Goal: Find specific page/section

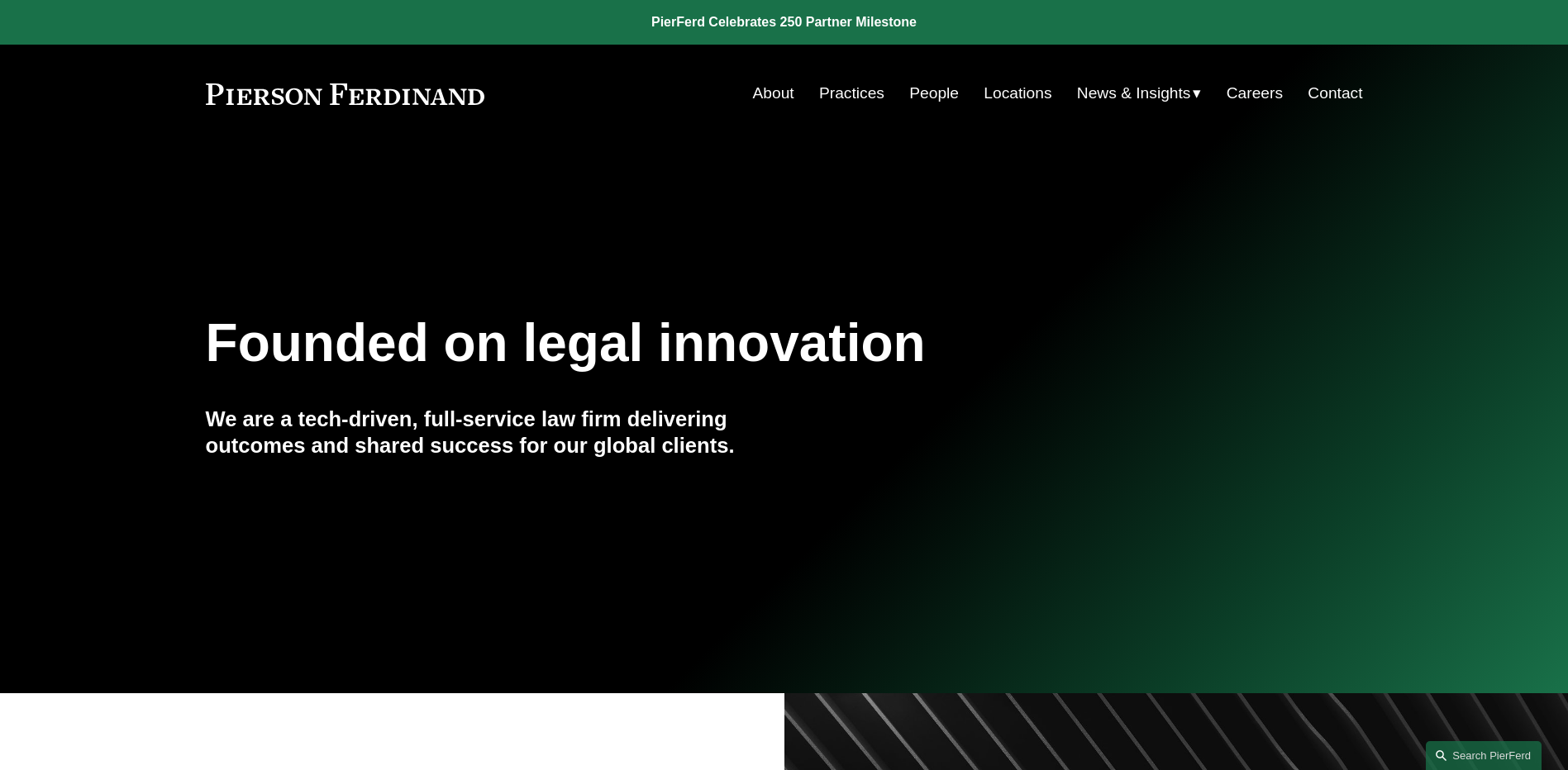
click at [1264, 95] on link "Careers" at bounding box center [1255, 93] width 56 height 31
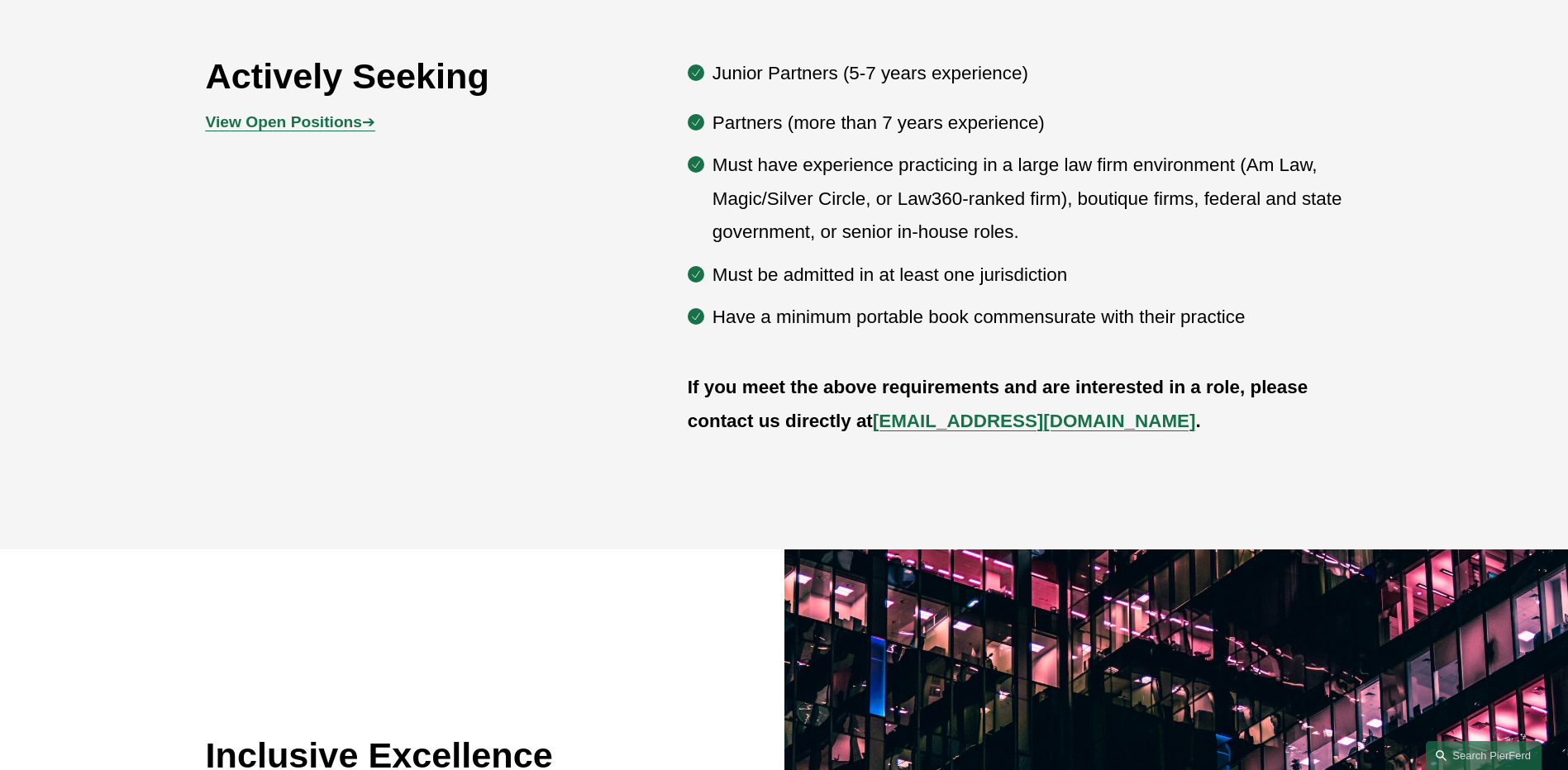
scroll to position [826, 0]
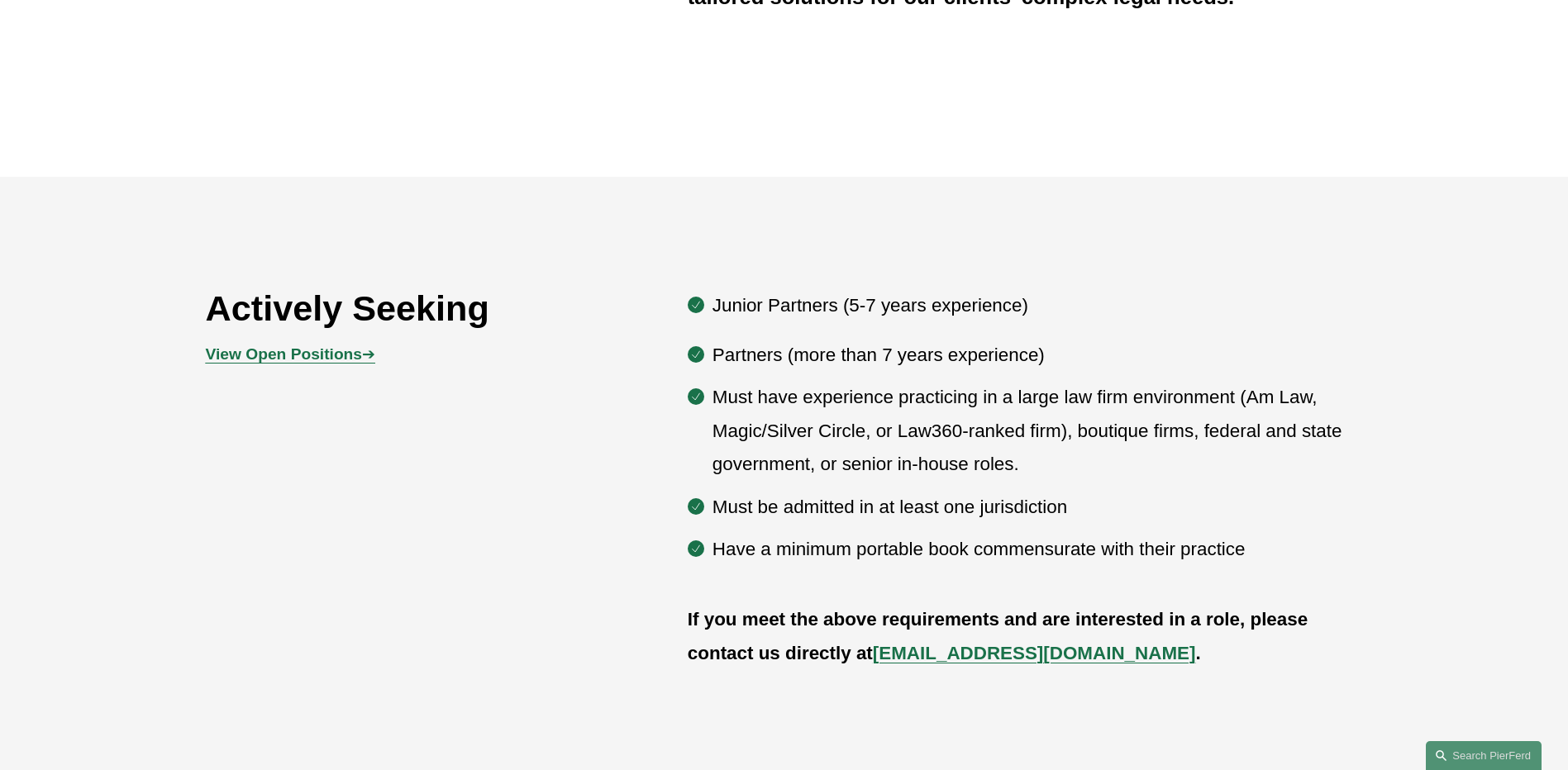
click at [292, 353] on strong "View Open Positions" at bounding box center [284, 354] width 157 height 18
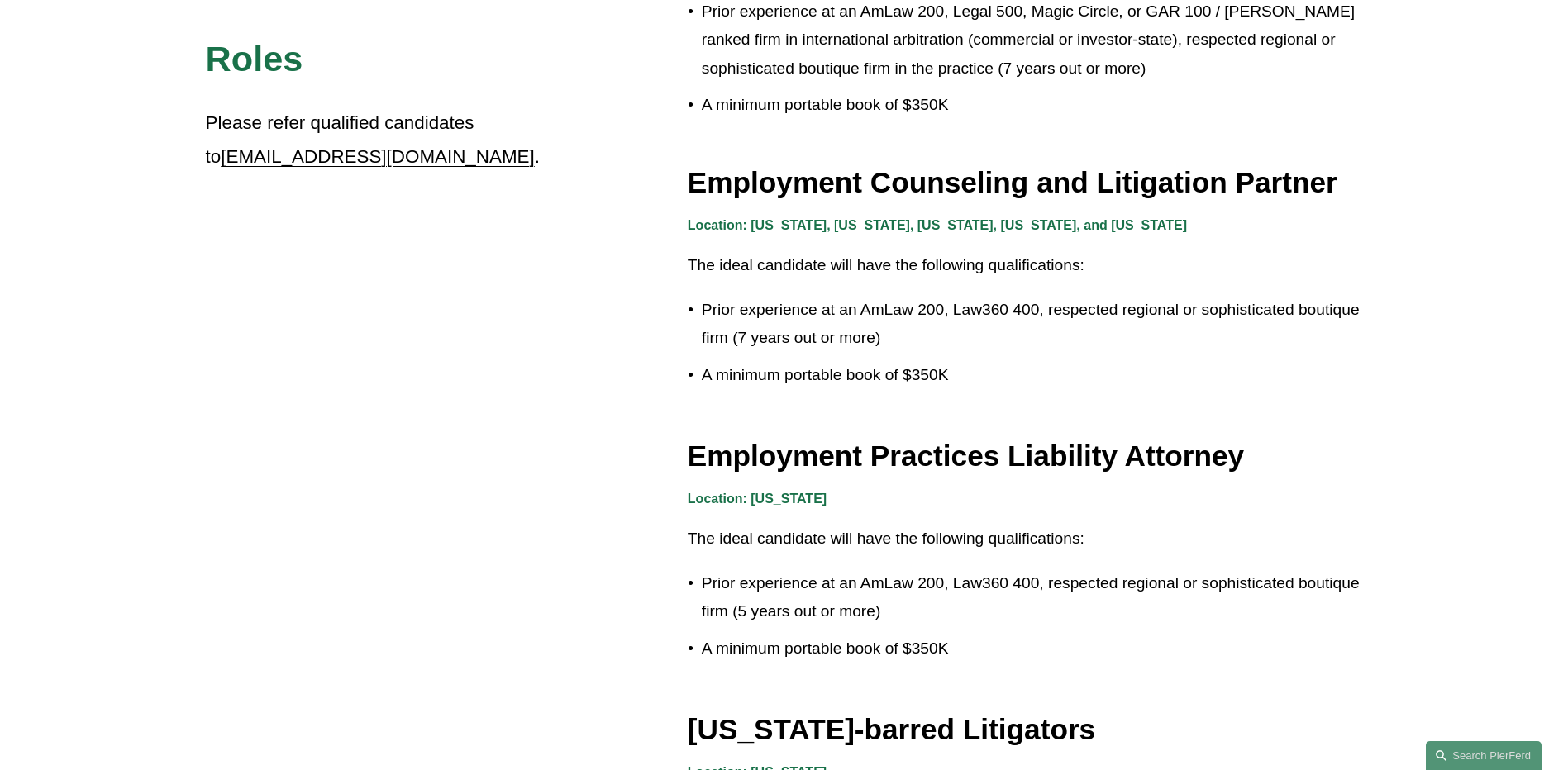
scroll to position [2811, 0]
